Goal: Information Seeking & Learning: Learn about a topic

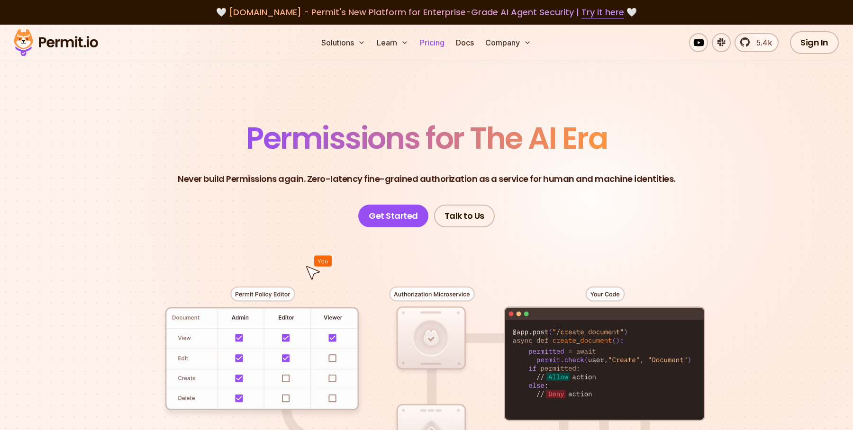
click at [439, 44] on link "Pricing" at bounding box center [432, 42] width 32 height 19
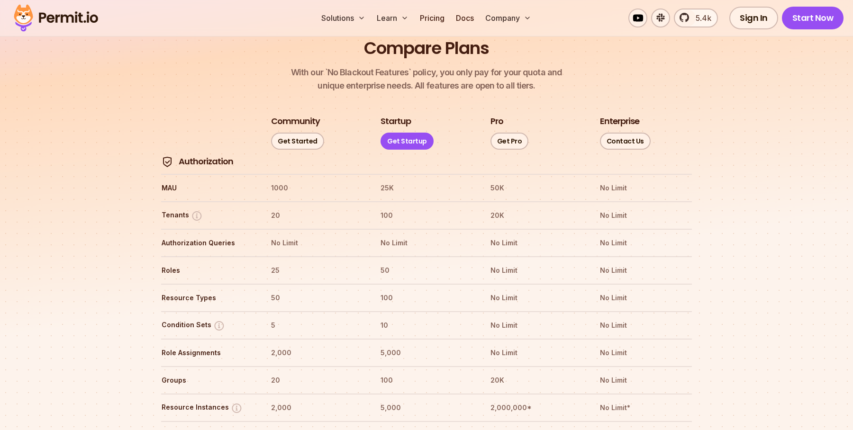
scroll to position [1113, 0]
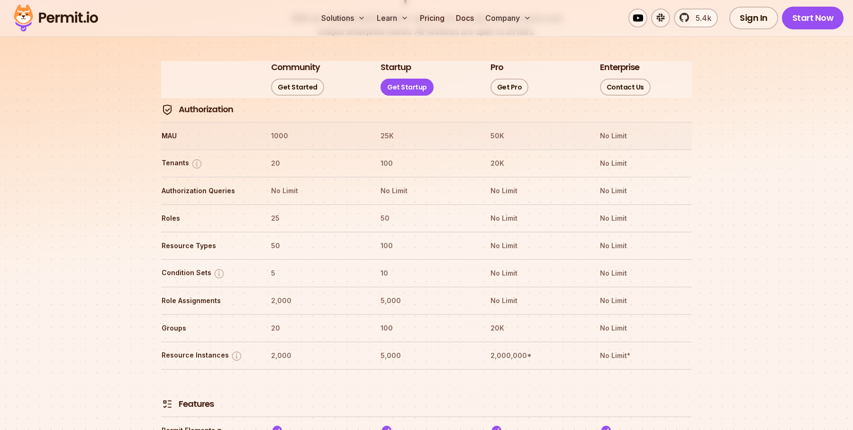
click at [169, 128] on th "MAU" at bounding box center [207, 135] width 92 height 15
click at [163, 112] on div at bounding box center [163, 112] width 0 height 0
click at [234, 128] on th "MAU" at bounding box center [207, 135] width 92 height 15
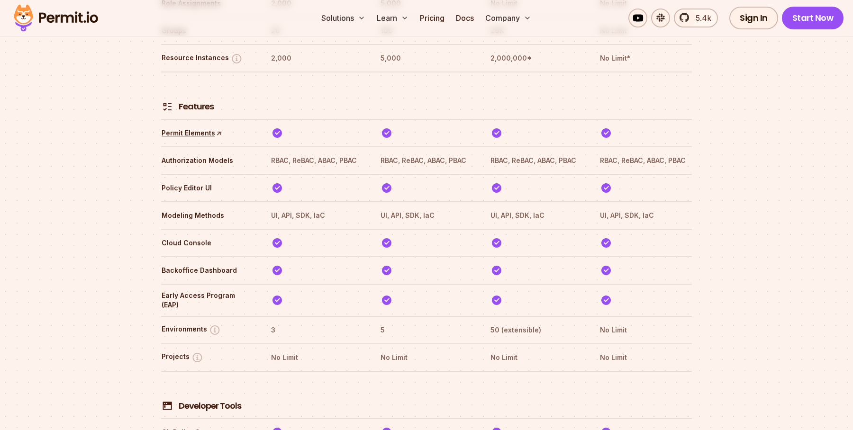
scroll to position [1390, 0]
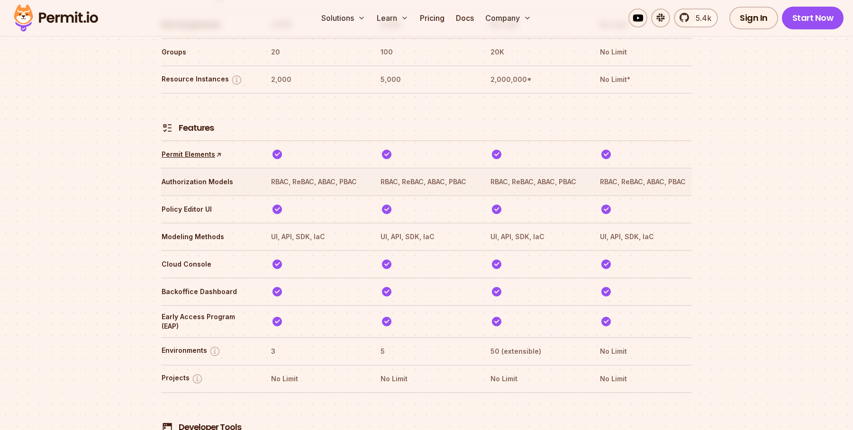
click at [297, 174] on th "RBAC, ReBAC, ABAC, PBAC" at bounding box center [317, 181] width 92 height 15
click at [270, 168] on tr "Authorization Models RBAC, ReBAC, ABAC, PBAC RBAC, ReBAC, ABAC, PBAC RBAC, ReBA…" at bounding box center [426, 181] width 531 height 27
drag, startPoint x: 270, startPoint y: 153, endPoint x: 353, endPoint y: 154, distance: 82.9
click at [354, 168] on tr "Authorization Models RBAC, ReBAC, ABAC, PBAC RBAC, ReBAC, ABAC, PBAC RBAC, ReBA…" at bounding box center [426, 181] width 531 height 27
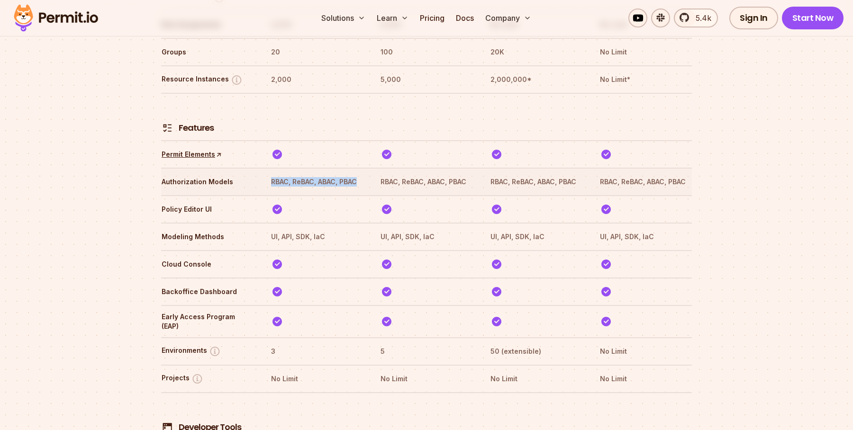
copy th "RBAC, ReBAC, ABAC, PBAC"
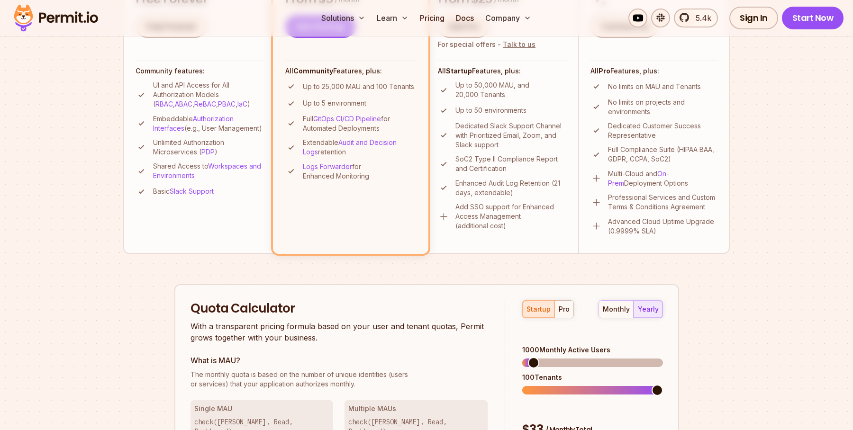
scroll to position [325, 0]
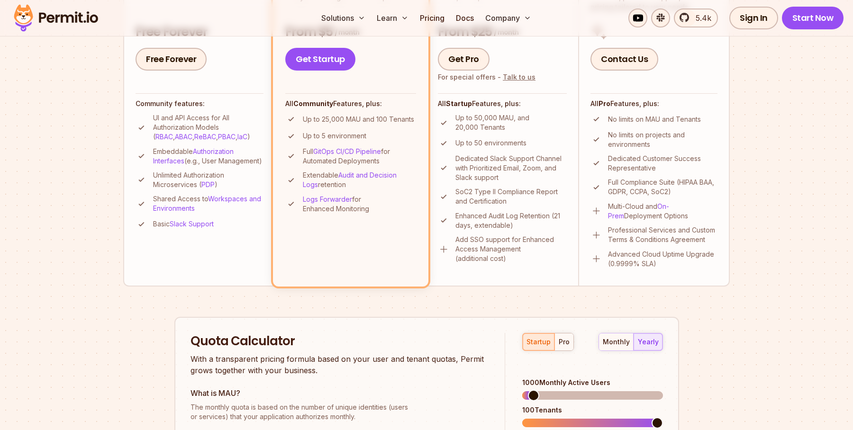
click at [350, 121] on p "Up to 25,000 MAU and 100 Tenants" at bounding box center [358, 119] width 111 height 9
copy p "MAU"
click at [344, 124] on div at bounding box center [344, 124] width 0 height 0
click at [355, 115] on p "Up to 25,000 MAU and 100 Tenants" at bounding box center [358, 119] width 111 height 9
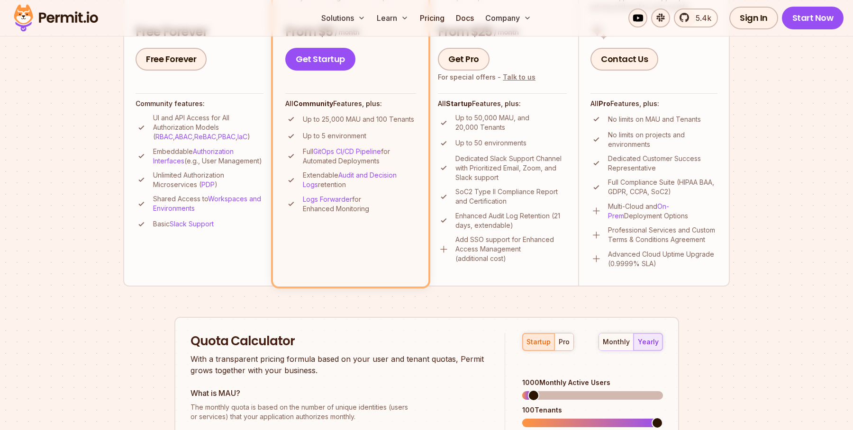
click at [355, 115] on p "Up to 25,000 MAU and 100 Tenants" at bounding box center [358, 119] width 111 height 9
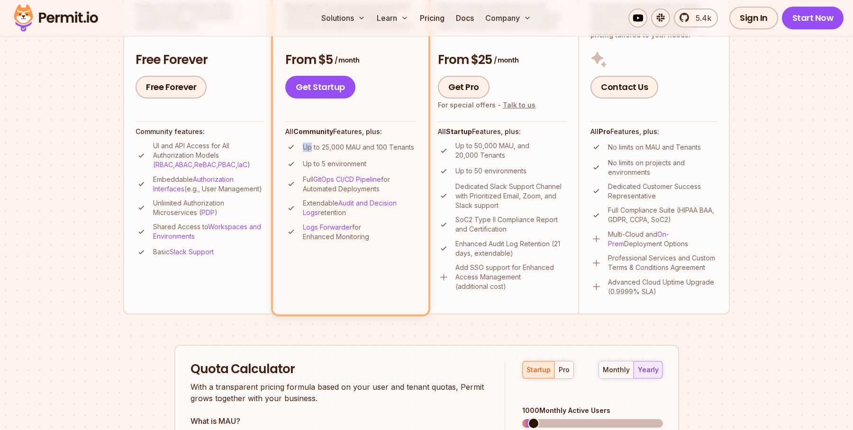
scroll to position [305, 0]
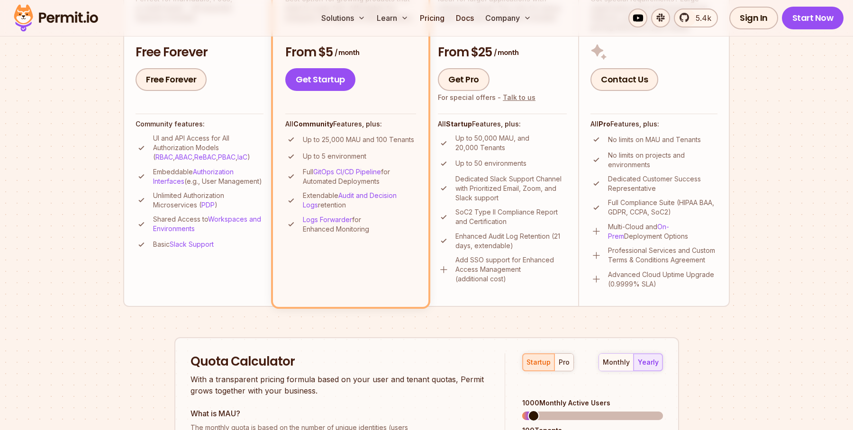
click at [358, 153] on p "Up to 5 environment" at bounding box center [335, 156] width 64 height 9
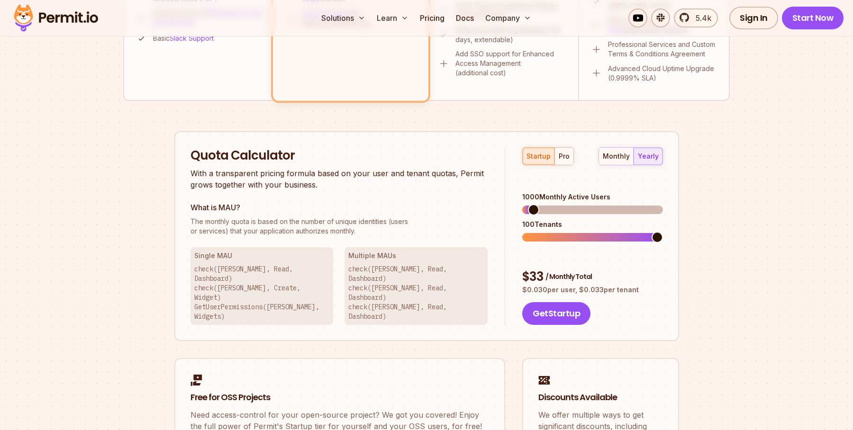
scroll to position [523, 0]
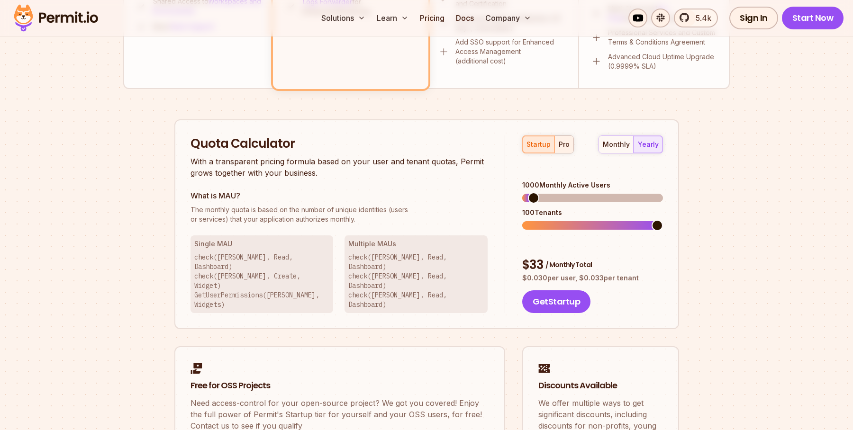
click at [562, 141] on div "pro" at bounding box center [564, 144] width 11 height 9
click at [544, 142] on div "startup" at bounding box center [539, 144] width 24 height 9
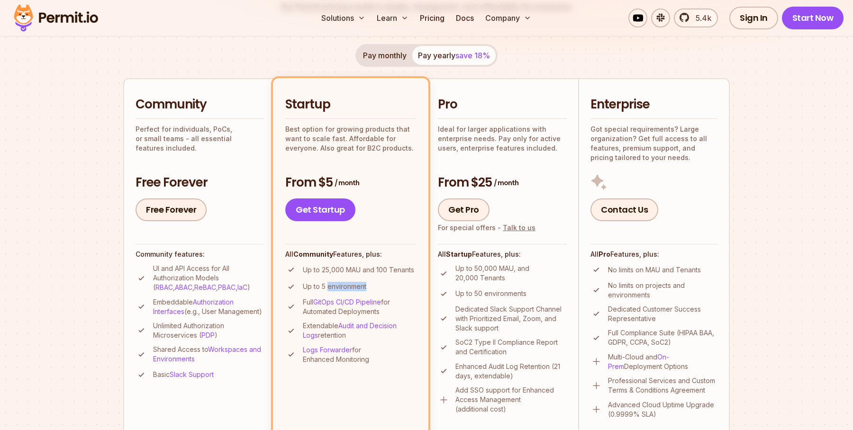
scroll to position [129, 0]
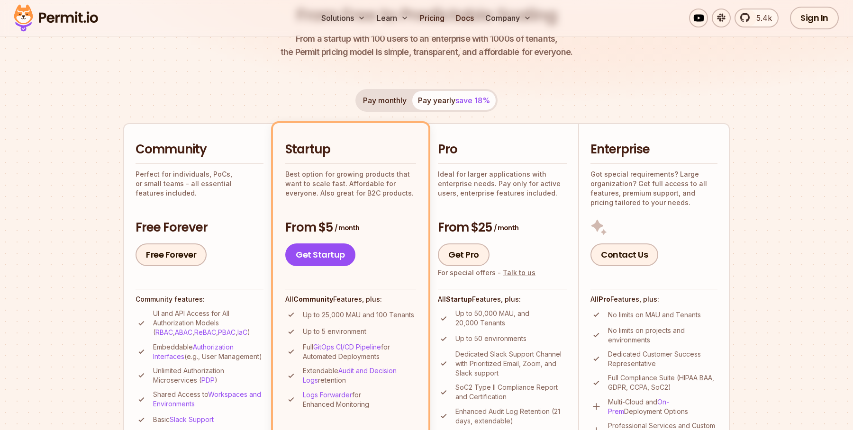
click at [238, 177] on p "Perfect for individuals, PoCs, or small teams - all essential features included." at bounding box center [200, 184] width 128 height 28
click at [210, 191] on div "Community Perfect for individuals, PoCs, or small teams - all essential feature…" at bounding box center [200, 203] width 128 height 125
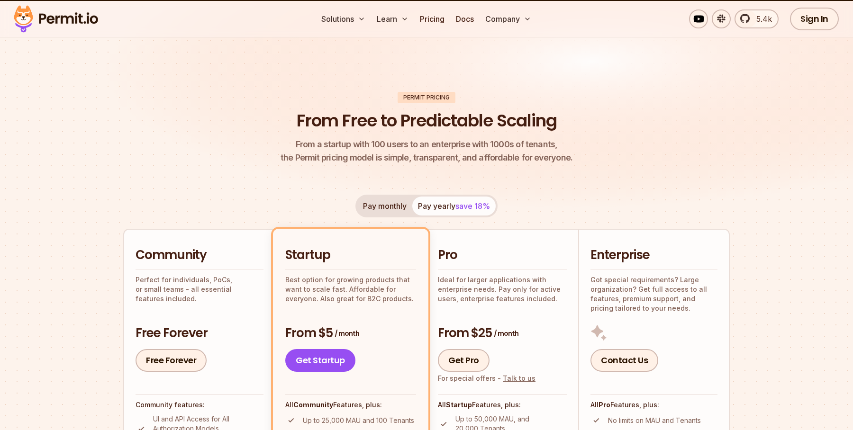
scroll to position [0, 0]
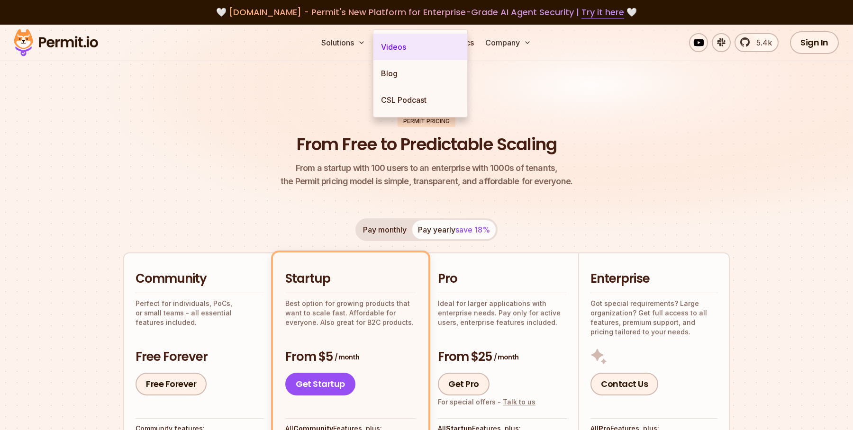
click at [434, 51] on link "Videos" at bounding box center [420, 47] width 94 height 27
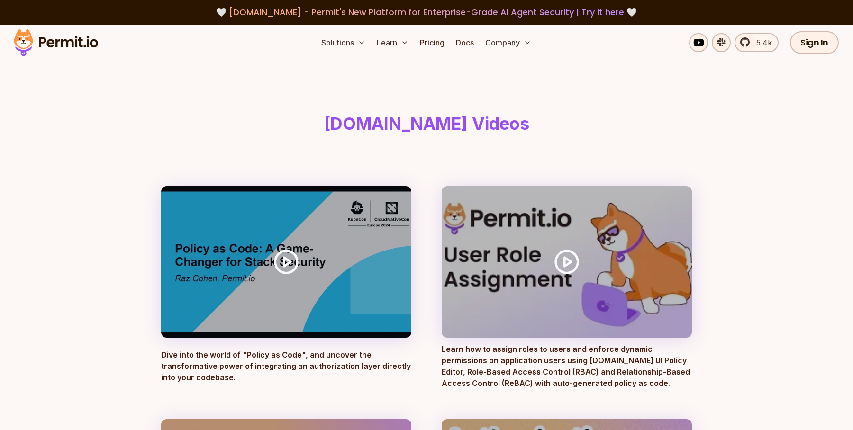
click at [335, 78] on header "[DOMAIN_NAME] Videos" at bounding box center [427, 123] width 546 height 125
